Goal: Task Accomplishment & Management: Manage account settings

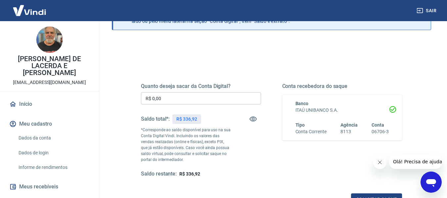
scroll to position [66, 0]
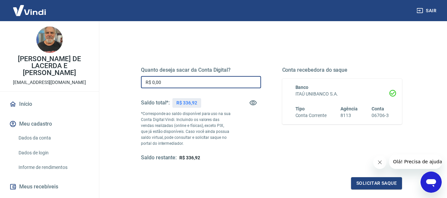
click at [168, 82] on input "R$ 0,00" at bounding box center [201, 82] width 120 height 12
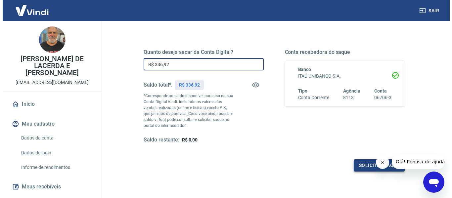
scroll to position [99, 0]
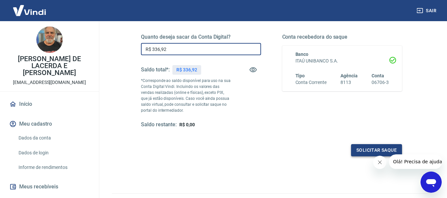
type input "R$ 336,92"
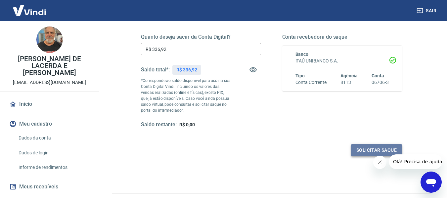
click at [357, 149] on button "Solicitar saque" at bounding box center [376, 150] width 51 height 12
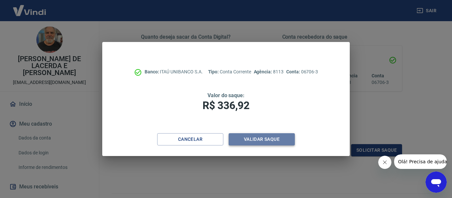
click at [247, 140] on button "Validar saque" at bounding box center [262, 139] width 66 height 12
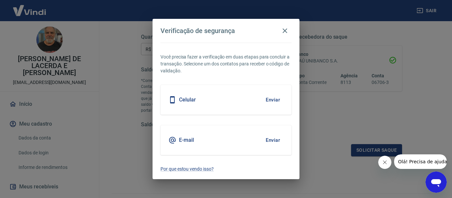
click at [271, 143] on button "Enviar" at bounding box center [273, 140] width 22 height 14
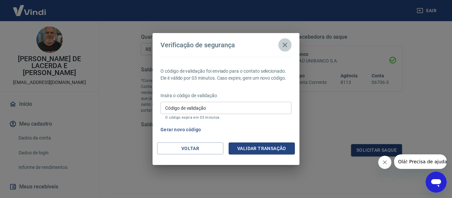
click at [283, 44] on icon "button" at bounding box center [285, 45] width 8 height 8
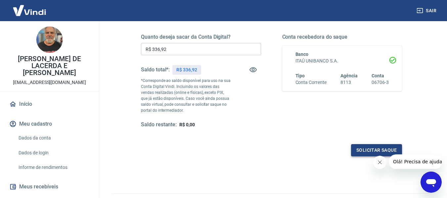
click at [368, 147] on button "Solicitar saque" at bounding box center [376, 150] width 51 height 12
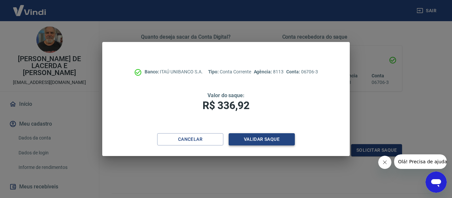
click at [256, 139] on button "Validar saque" at bounding box center [262, 139] width 66 height 12
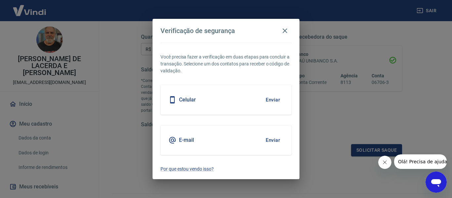
click at [274, 139] on button "Enviar" at bounding box center [273, 140] width 22 height 14
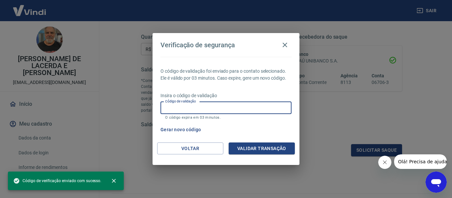
paste input "988340"
type input "988340"
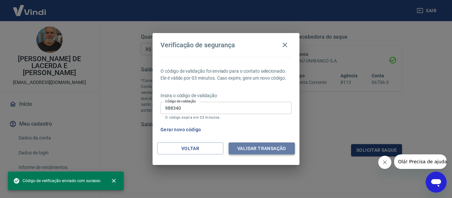
click at [254, 146] on button "Validar transação" at bounding box center [262, 149] width 66 height 12
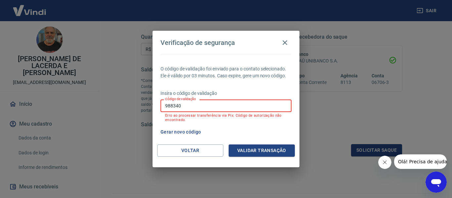
drag, startPoint x: 187, startPoint y: 110, endPoint x: 138, endPoint y: 104, distance: 49.3
click at [138, 104] on div "Verificação de segurança O código de validação foi enviado para o contato selec…" at bounding box center [226, 99] width 452 height 198
paste input "988340"
click at [251, 156] on button "Validar transação" at bounding box center [262, 151] width 66 height 12
drag, startPoint x: 188, startPoint y: 102, endPoint x: 179, endPoint y: 107, distance: 10.7
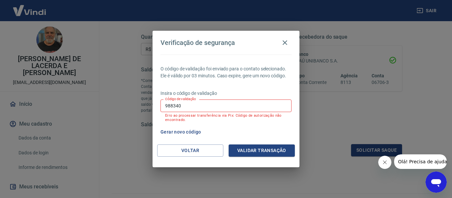
click at [180, 103] on div "Código de validação 988340 Código de validação Erro ao processar transferência …" at bounding box center [226, 111] width 131 height 22
drag, startPoint x: 179, startPoint y: 107, endPoint x: 153, endPoint y: 105, distance: 26.6
click at [153, 105] on div "O código de validação foi enviado para o contato selecionado. Ele é válido por …" at bounding box center [226, 100] width 147 height 90
type input "0"
drag, startPoint x: 186, startPoint y: 104, endPoint x: 152, endPoint y: 107, distance: 33.9
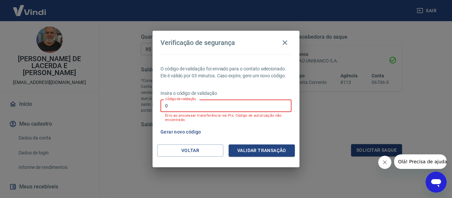
click at [141, 108] on div "Verificação de segurança O código de validação foi enviado para o contato selec…" at bounding box center [226, 99] width 452 height 198
paste input "996979"
type input "996979"
click at [236, 146] on button "Validar transação" at bounding box center [262, 151] width 66 height 12
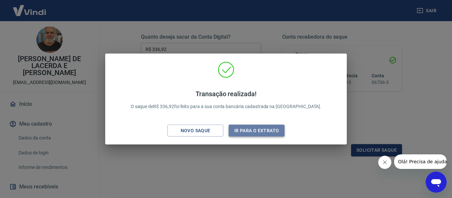
click at [263, 133] on button "Ir para o extrato" at bounding box center [257, 131] width 56 height 12
